Goal: Find specific page/section: Find specific page/section

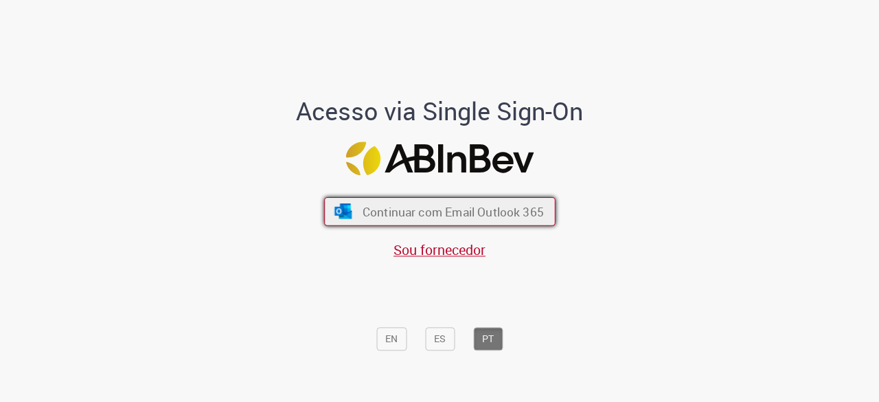
click at [405, 219] on span "Continuar com Email Outlook 365" at bounding box center [452, 212] width 181 height 16
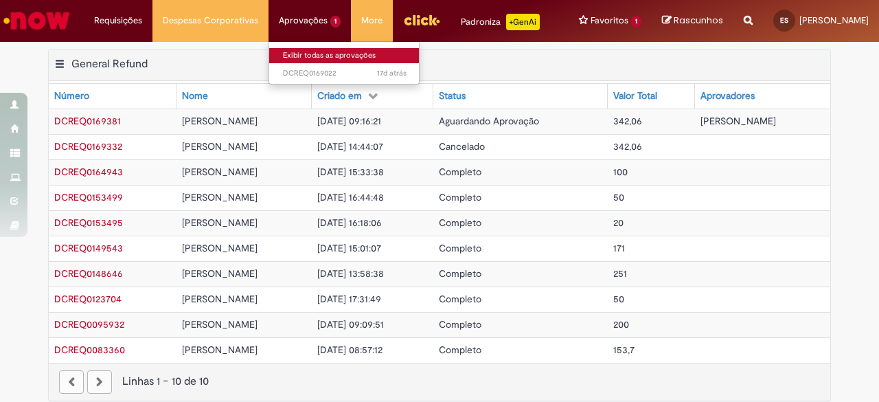
click at [317, 53] on link "Exibir todas as aprovações" at bounding box center [344, 55] width 151 height 15
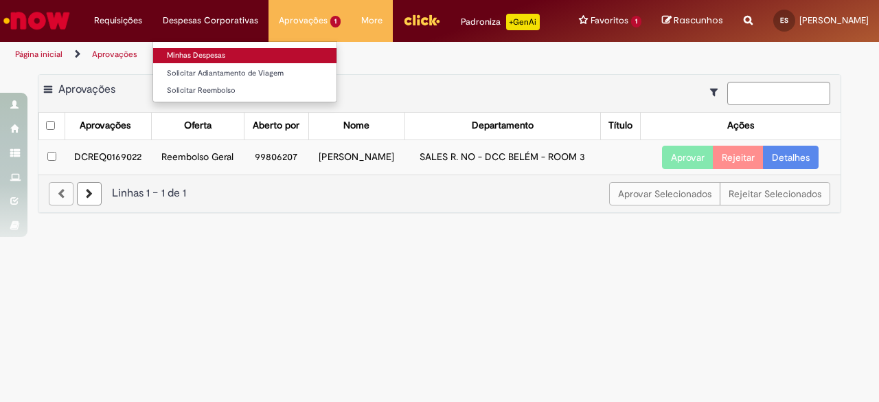
click at [188, 52] on link "Minhas Despesas" at bounding box center [244, 55] width 183 height 15
